Goal: Find specific page/section: Find specific page/section

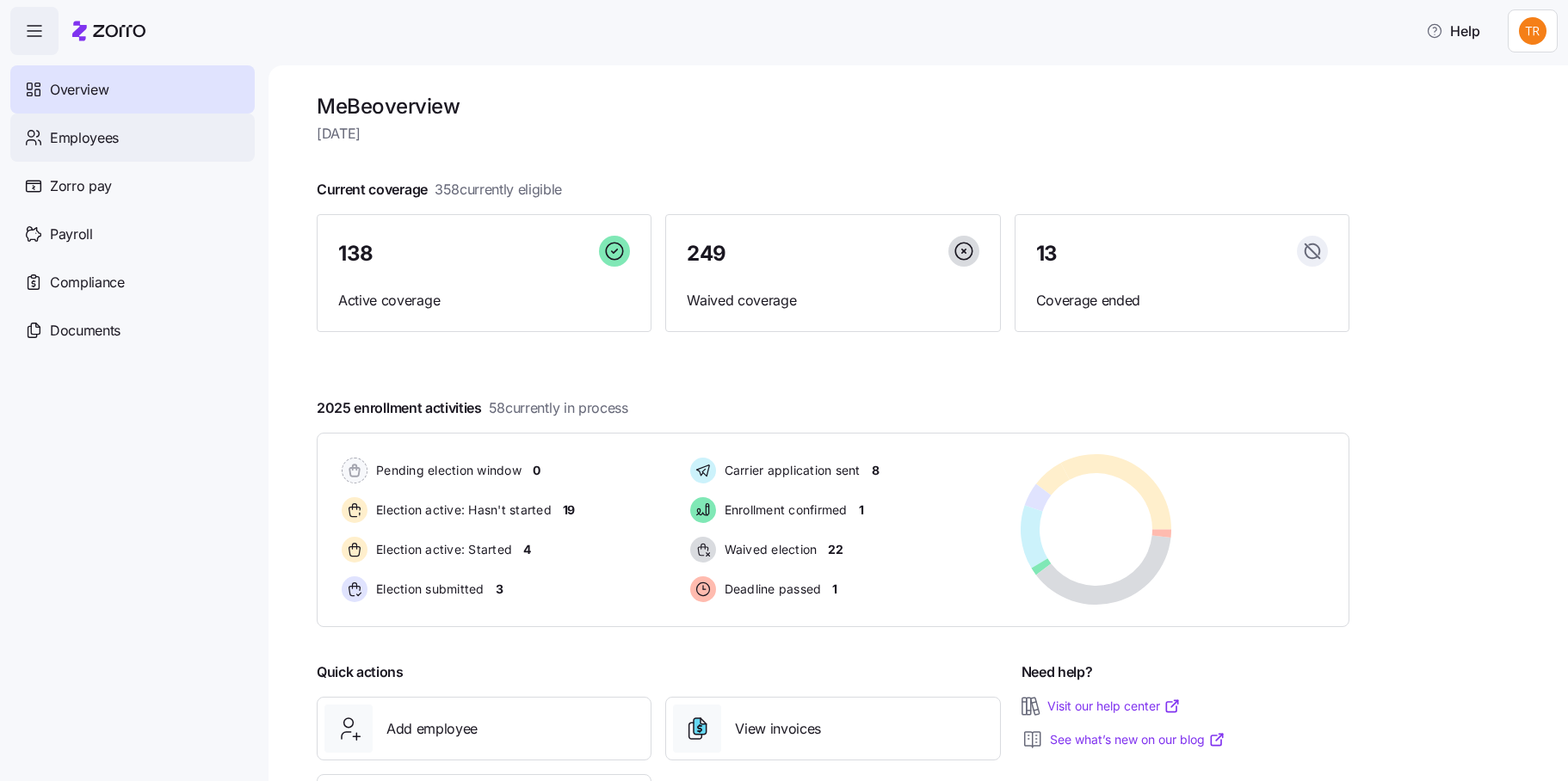
click at [71, 141] on span "Employees" at bounding box center [84, 138] width 69 height 22
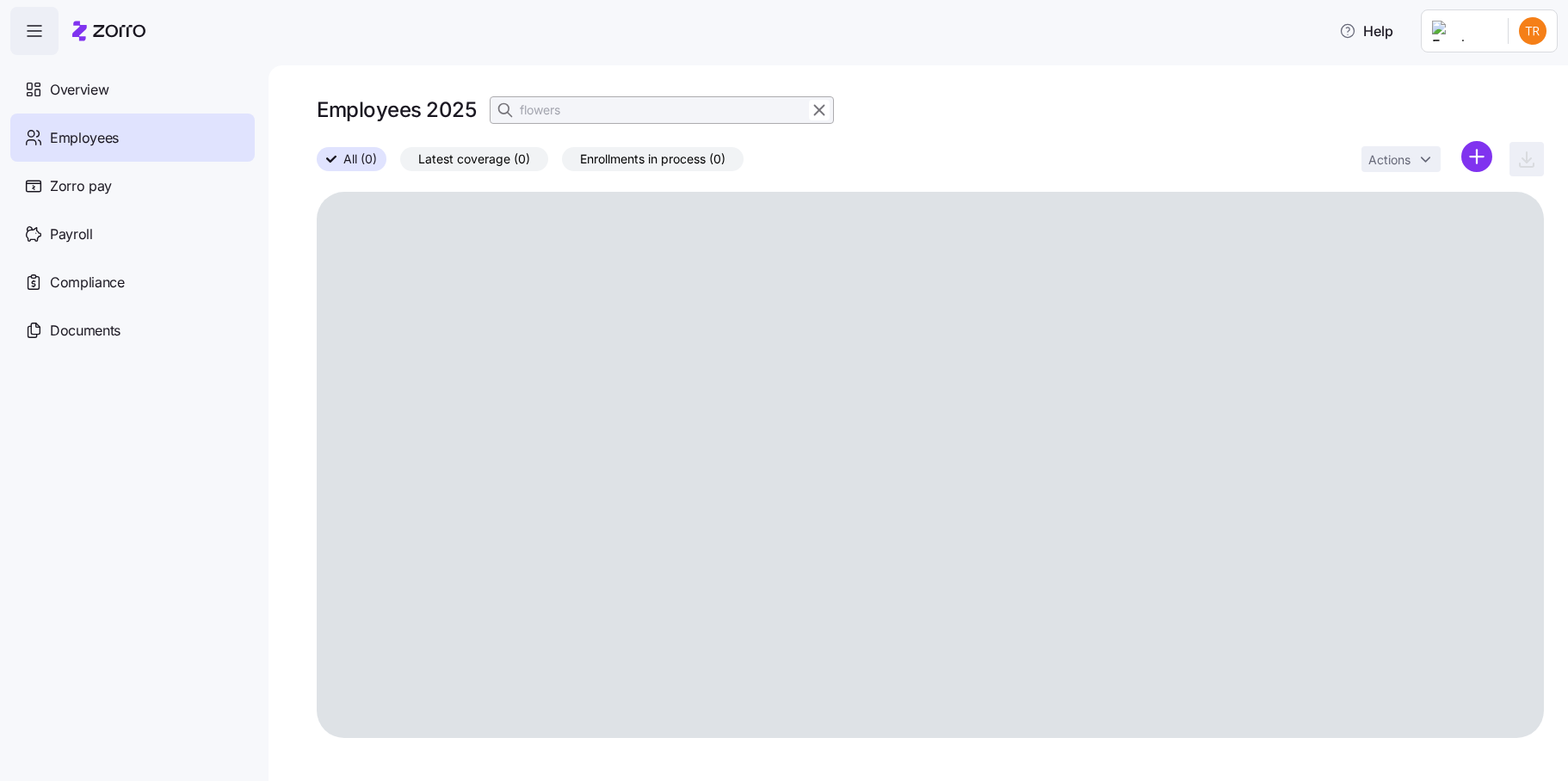
click at [817, 110] on icon "button" at bounding box center [819, 110] width 19 height 21
click at [510, 110] on icon "button" at bounding box center [507, 110] width 17 height 17
click at [560, 113] on input at bounding box center [662, 110] width 344 height 28
type input "z"
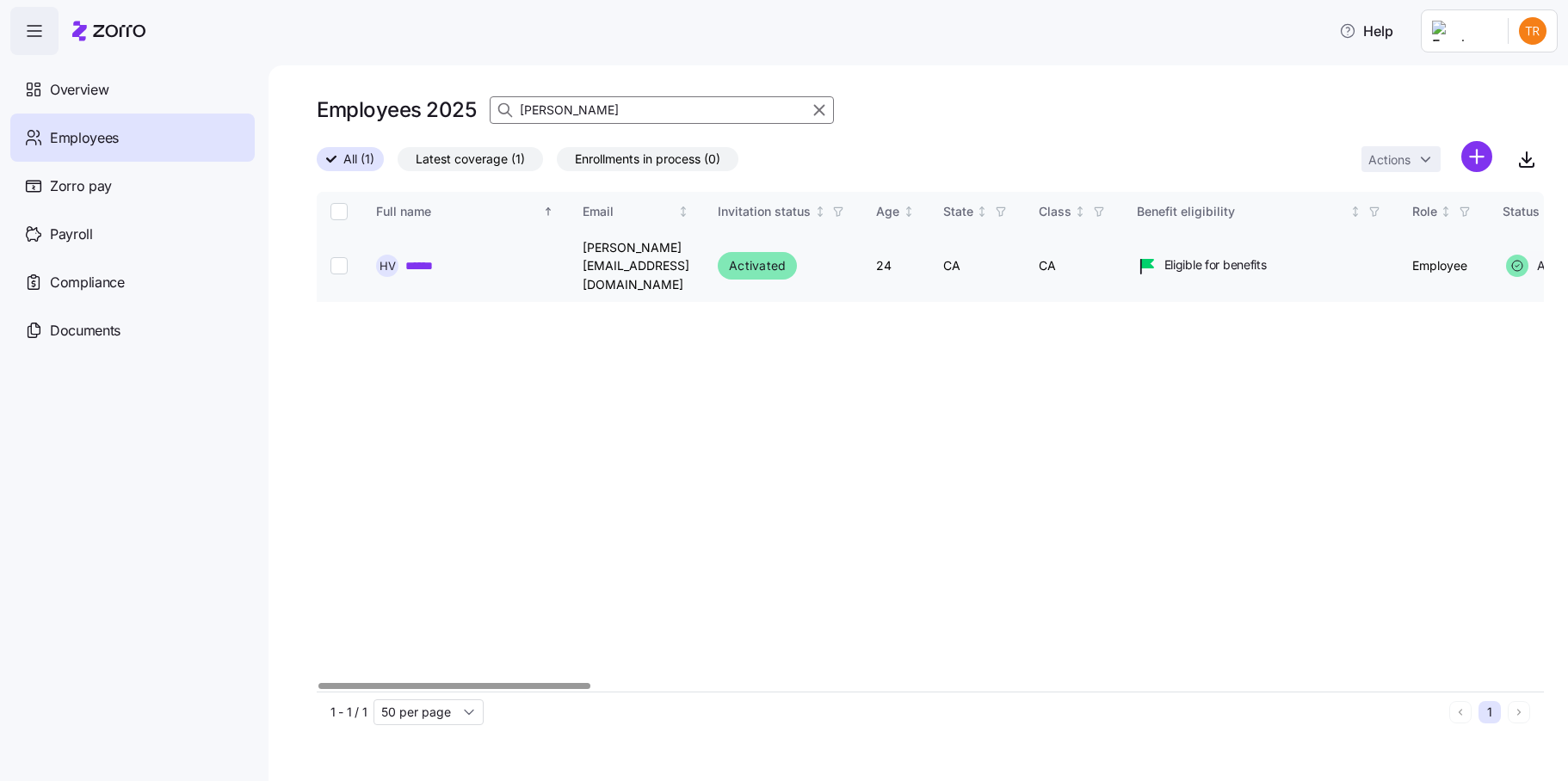
type input "[PERSON_NAME]"
click at [416, 257] on link "******" at bounding box center [426, 266] width 41 height 17
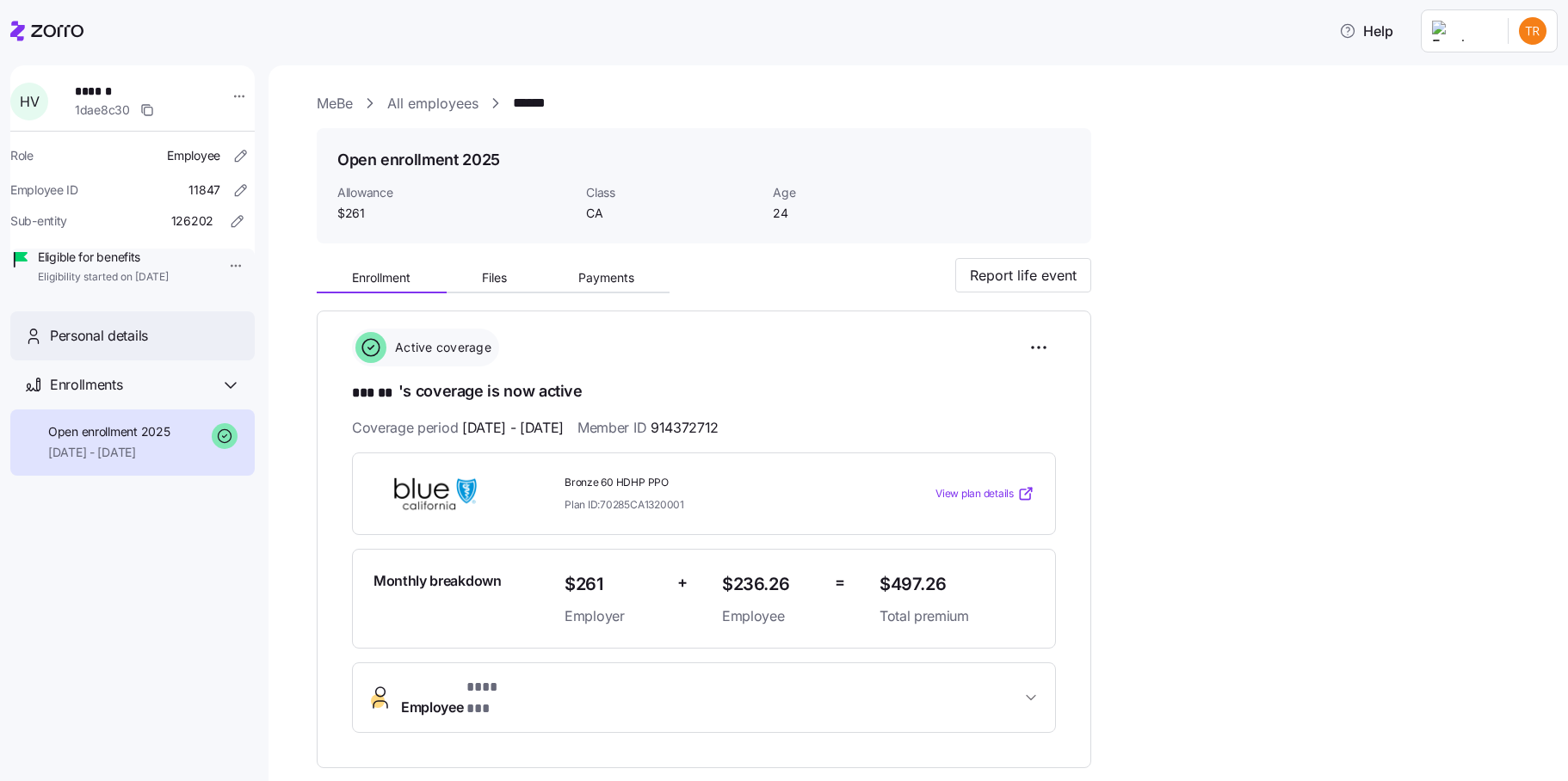
click at [139, 347] on span "Personal details" at bounding box center [99, 335] width 98 height 22
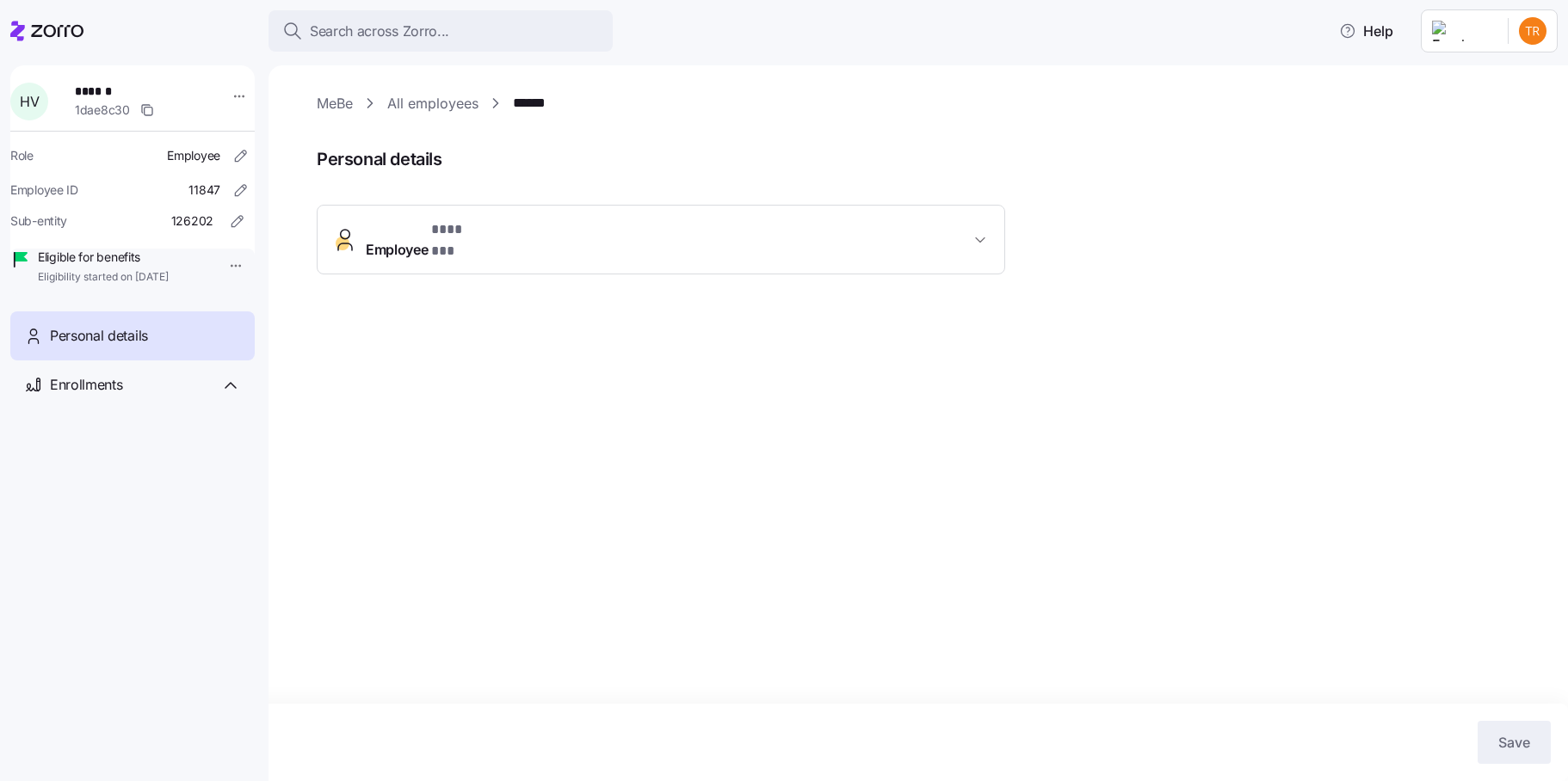
click at [977, 232] on icon "button" at bounding box center [980, 240] width 17 height 17
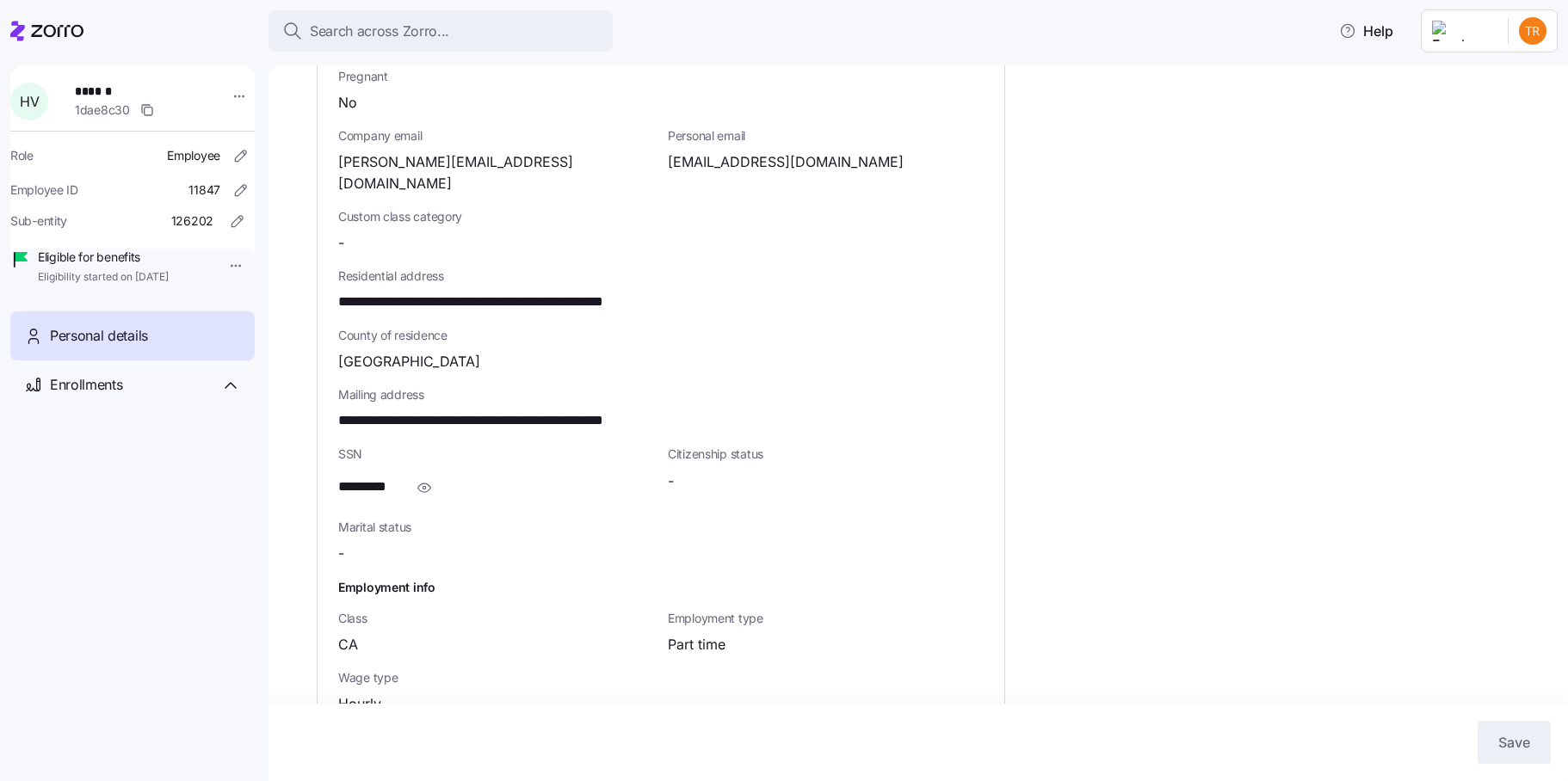
scroll to position [446, 0]
drag, startPoint x: 431, startPoint y: 324, endPoint x: 426, endPoint y: 295, distance: 29.4
click at [430, 349] on span "[GEOGRAPHIC_DATA]" at bounding box center [409, 360] width 142 height 22
click at [421, 290] on span "**********" at bounding box center [515, 300] width 353 height 22
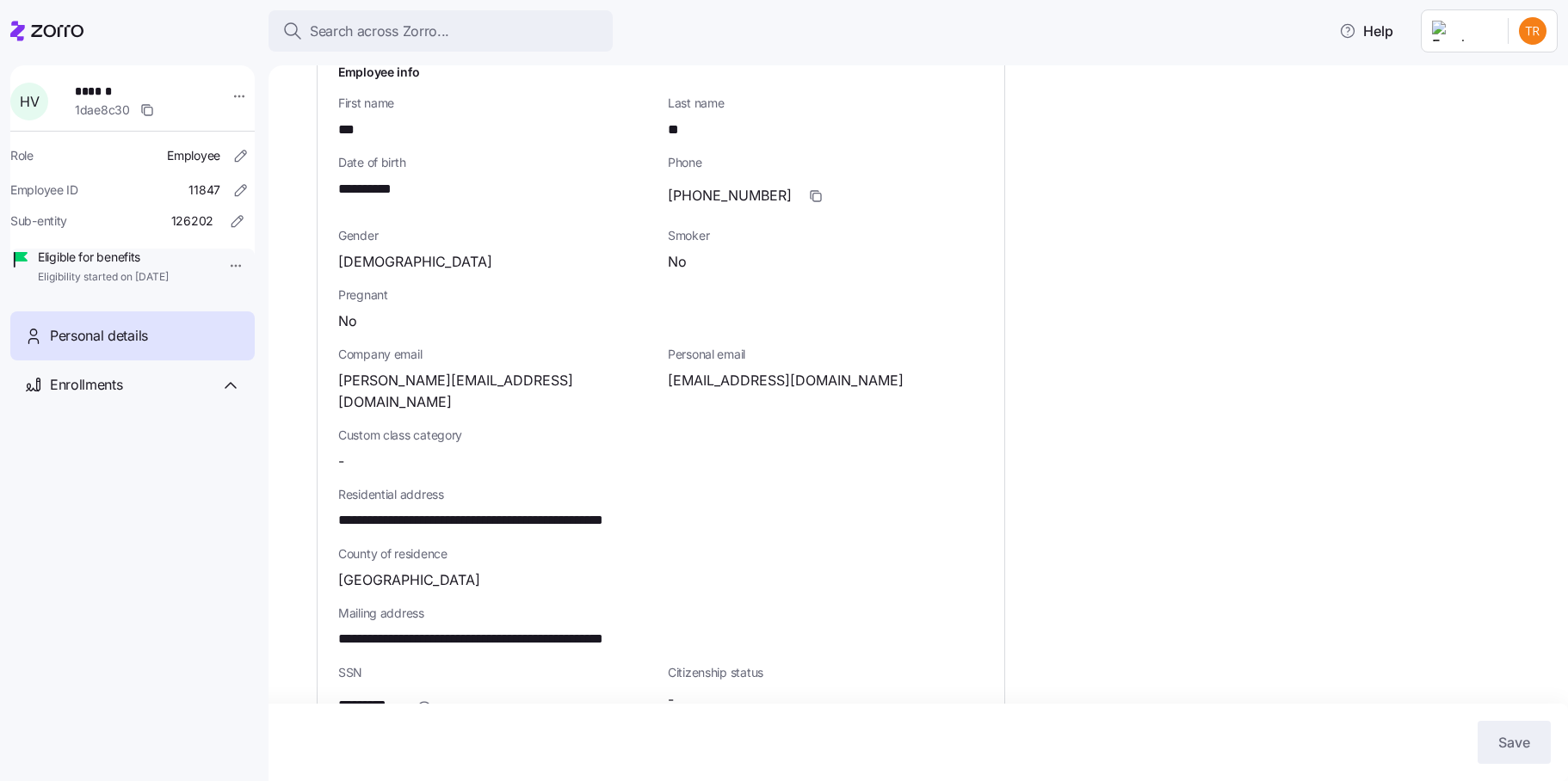
scroll to position [212, 0]
